Goal: Task Accomplishment & Management: Manage account settings

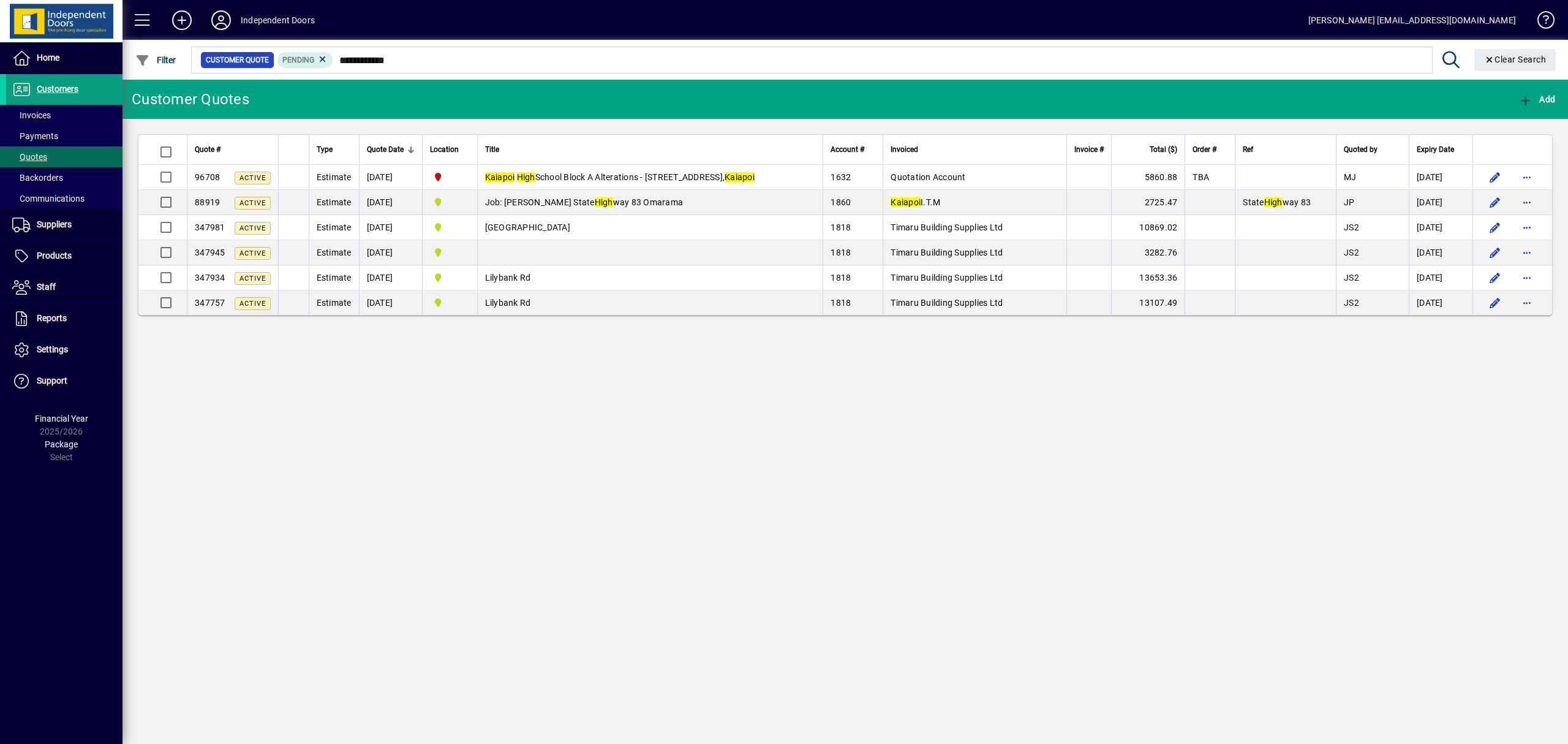
click at [215, 18] on icon at bounding box center [221, 20] width 24 height 20
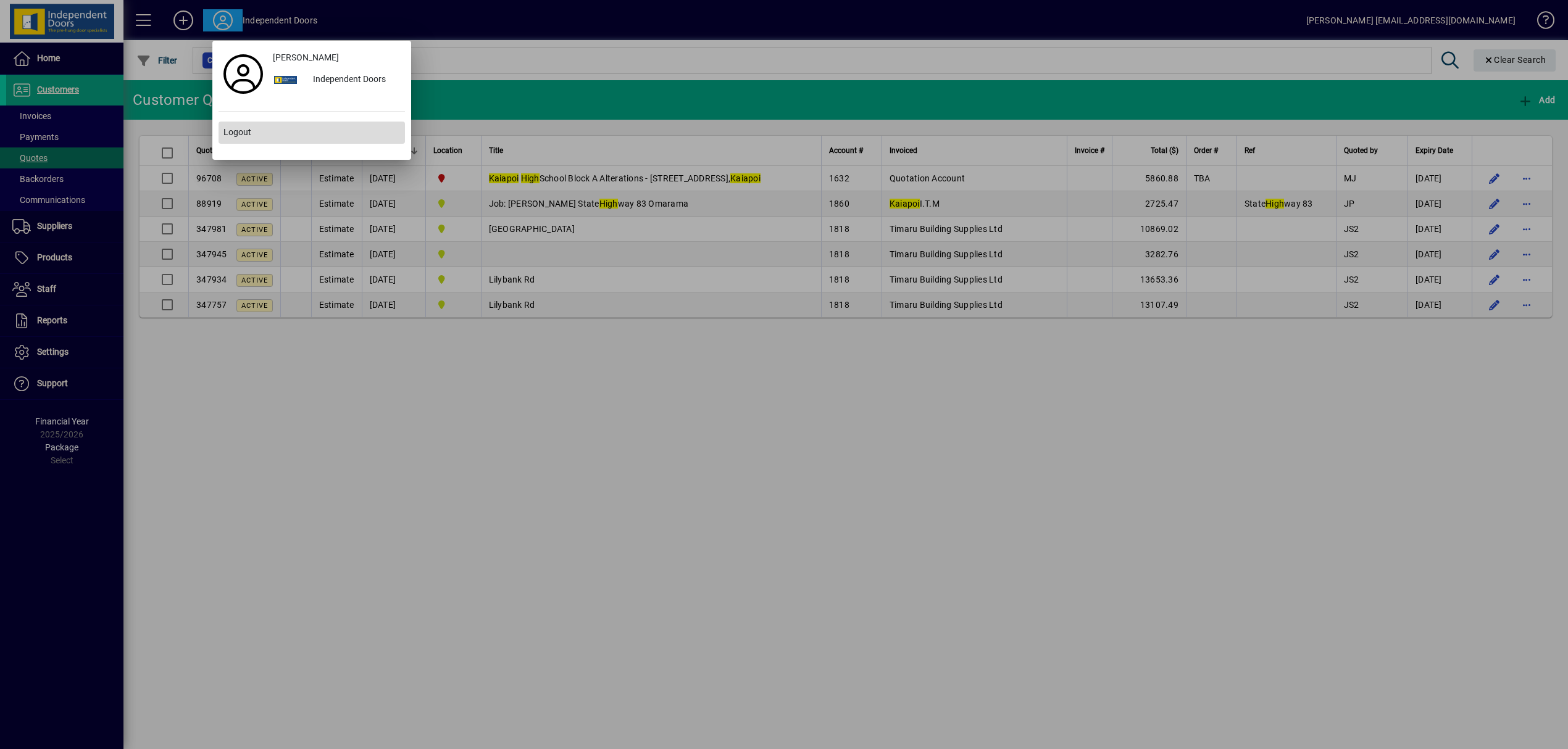
click at [255, 141] on span at bounding box center [311, 132] width 186 height 30
